Goal: Task Accomplishment & Management: Use online tool/utility

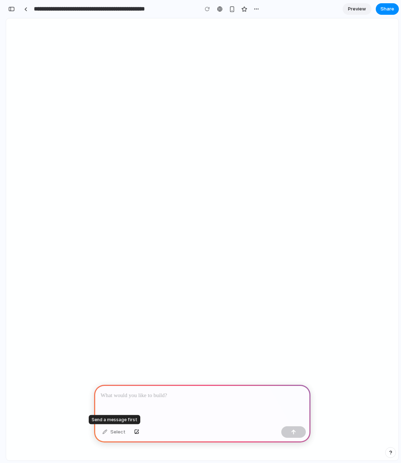
click at [116, 432] on div "Select" at bounding box center [114, 432] width 30 height 12
click at [128, 394] on p at bounding box center [202, 395] width 203 height 9
type textarea "*"
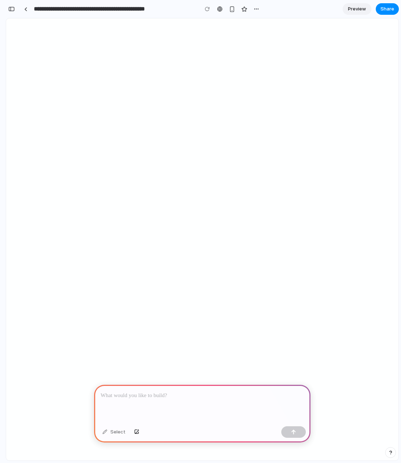
click at [143, 399] on div at bounding box center [202, 404] width 216 height 39
click at [302, 436] on button "button" at bounding box center [293, 432] width 25 height 12
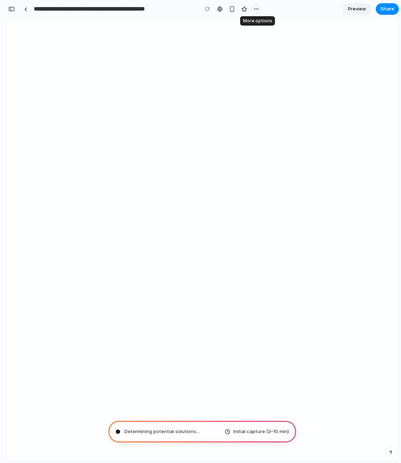
click at [253, 9] on button "button" at bounding box center [256, 9] width 11 height 11
click at [254, 9] on div "Duplicate Delete" at bounding box center [200, 231] width 401 height 463
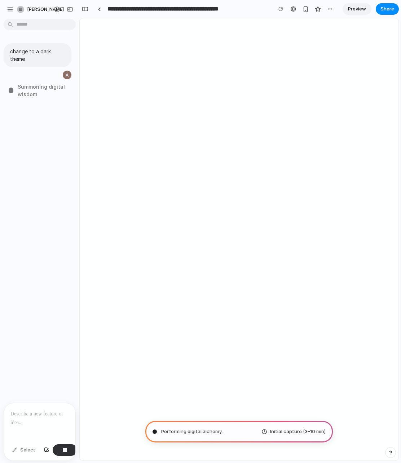
type input "**********"
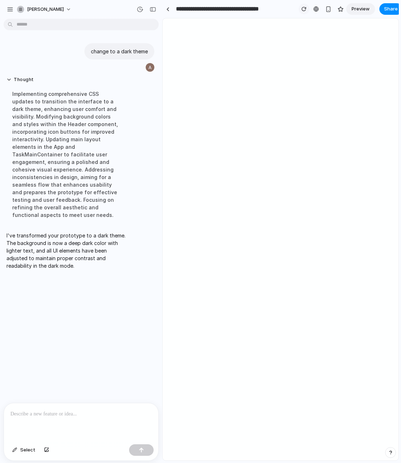
click at [302, 11] on div "button" at bounding box center [303, 8] width 5 height 5
click at [140, 12] on div "button" at bounding box center [140, 9] width 6 height 6
drag, startPoint x: 102, startPoint y: 39, endPoint x: 96, endPoint y: 38, distance: 6.2
click at [96, 38] on span "Current" at bounding box center [93, 36] width 79 height 6
click at [111, 60] on button "Restore" at bounding box center [123, 58] width 27 height 10
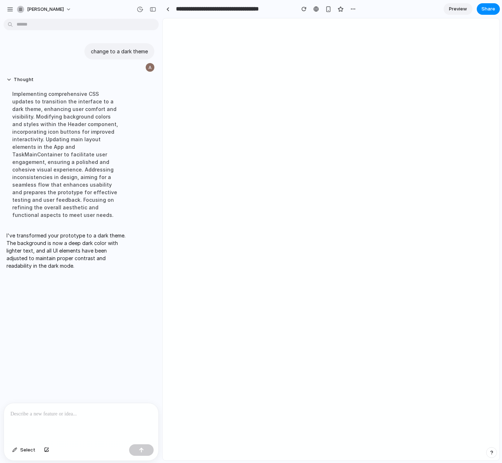
click at [400, 10] on div "Preview Share" at bounding box center [471, 9] width 56 height 12
click at [400, 12] on link "Preview" at bounding box center [457, 9] width 29 height 12
